Goal: Task Accomplishment & Management: Manage account settings

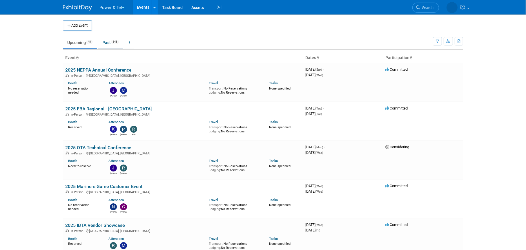
click at [102, 43] on link "Past 348" at bounding box center [110, 42] width 25 height 11
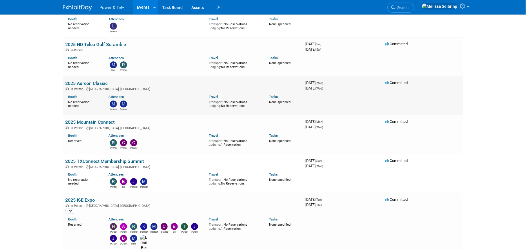
scroll to position [116, 0]
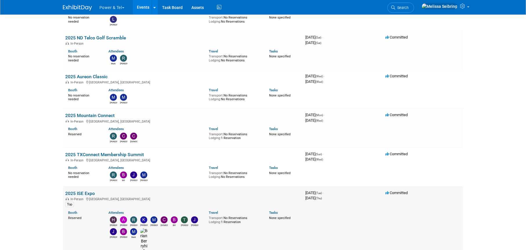
click at [88, 193] on link "2025 ISE Expo" at bounding box center [80, 194] width 30 height 6
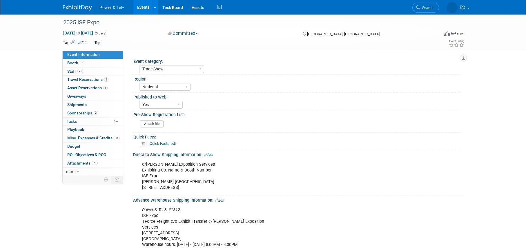
select select "Trade Show"
select select "National"
select select "Yes"
click at [110, 139] on span "Misc. Expenses & Credits 14" at bounding box center [93, 138] width 52 height 5
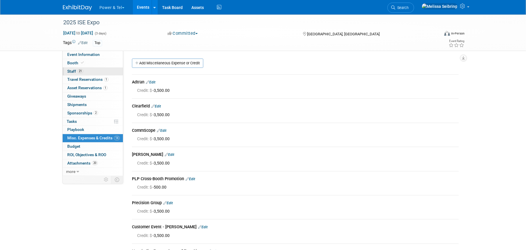
click at [69, 70] on span "Staff 21" at bounding box center [75, 71] width 16 height 5
